Goal: Register for event/course

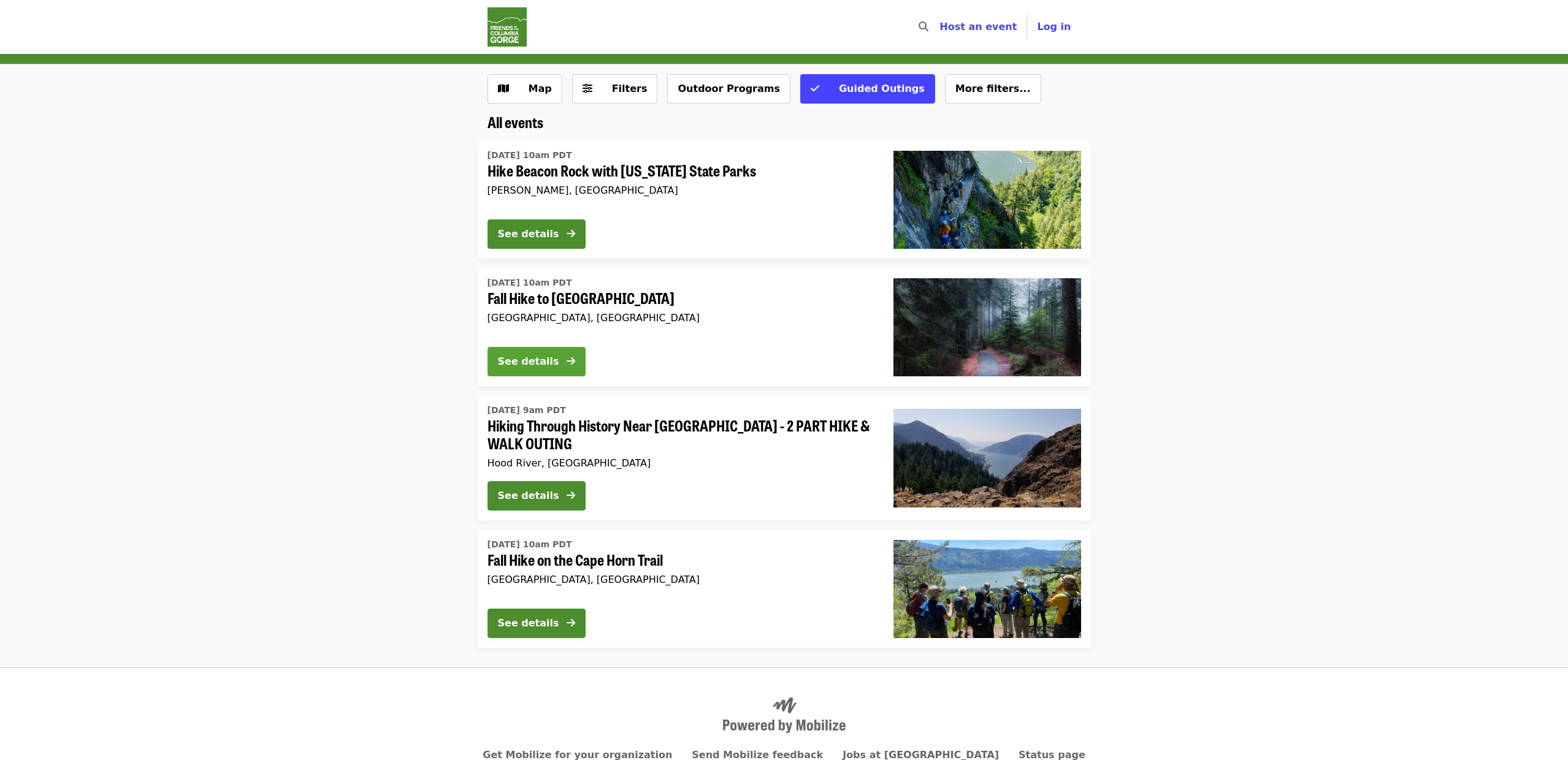
click at [549, 349] on button "See details" at bounding box center [537, 362] width 98 height 29
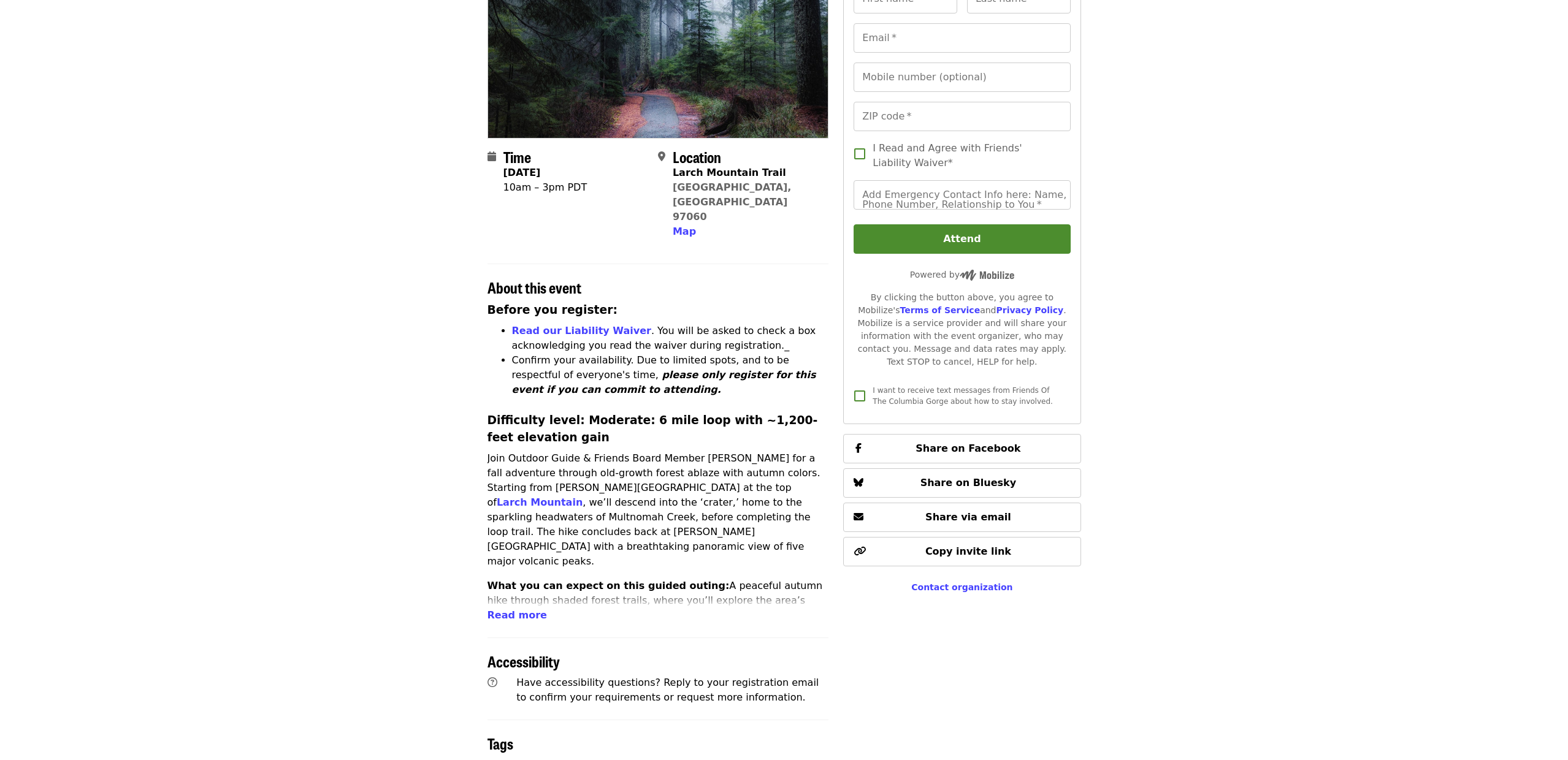
scroll to position [340, 0]
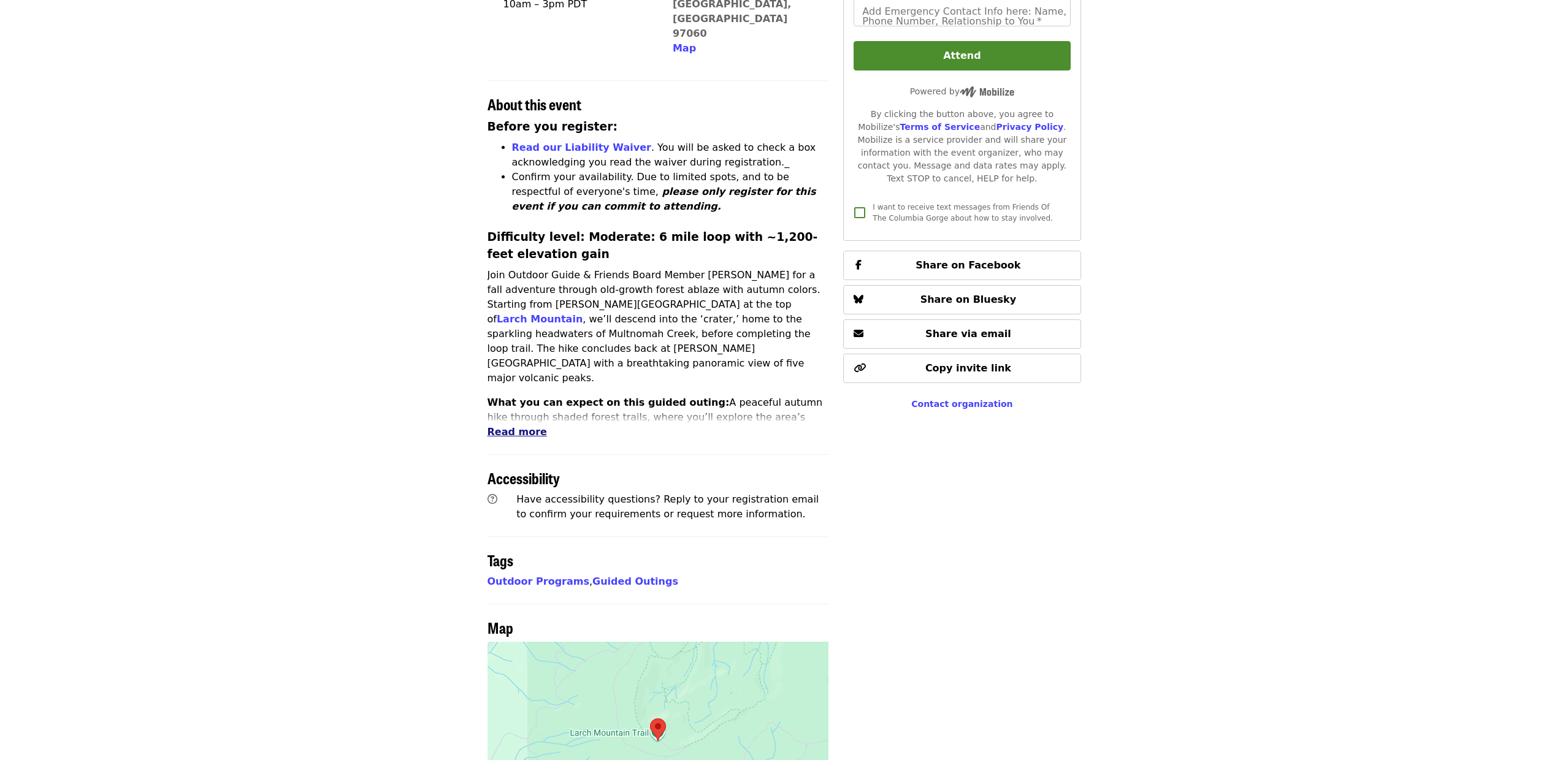
click at [527, 426] on span "Read more" at bounding box center [517, 431] width 59 height 12
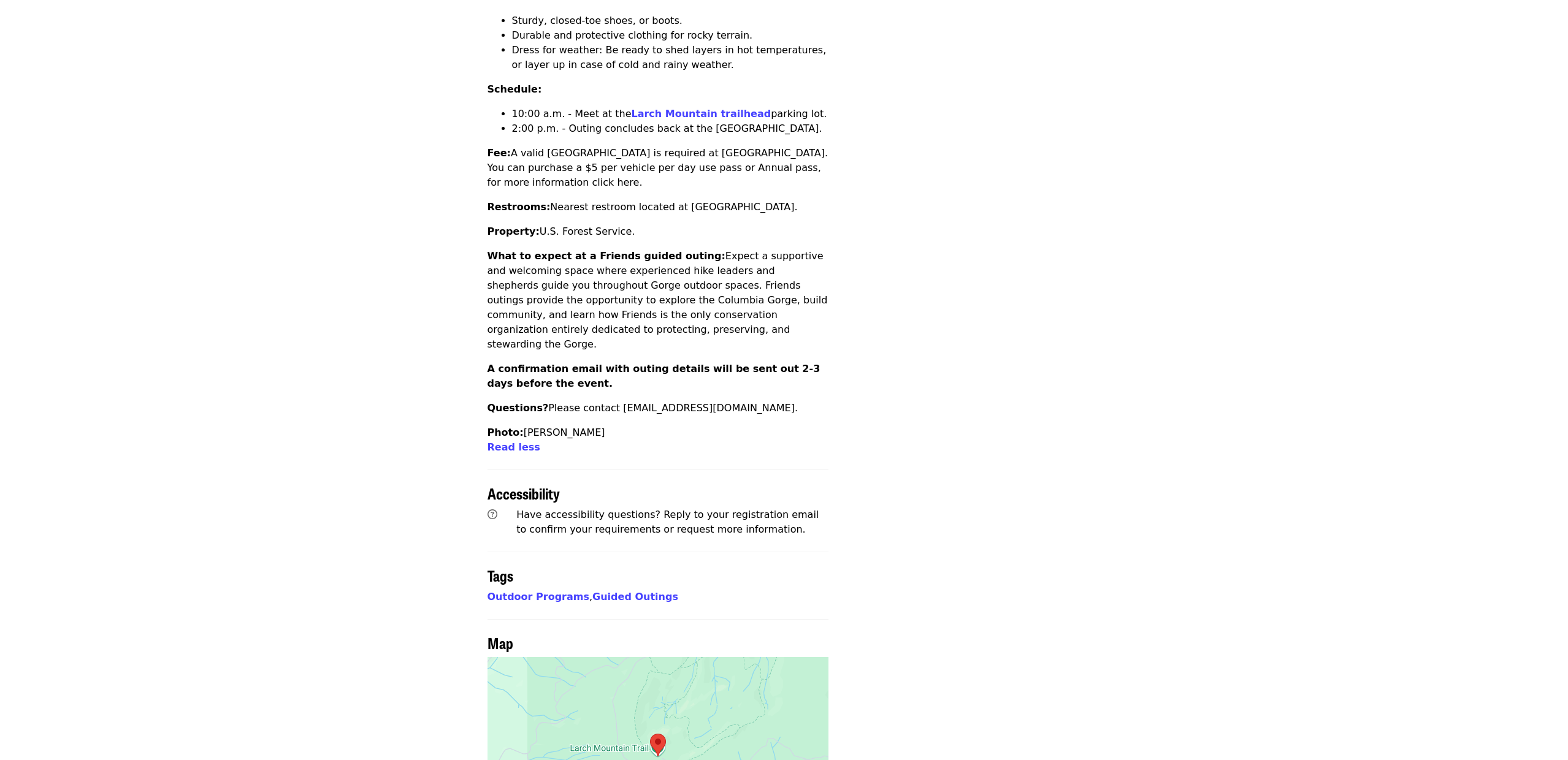
scroll to position [0, 0]
